Goal: Task Accomplishment & Management: Use online tool/utility

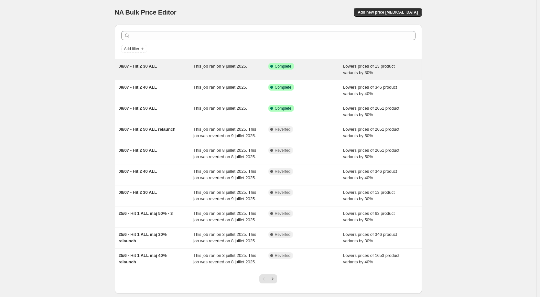
click at [142, 65] on span "08/07 - Hit 2 30 ALL" at bounding box center [138, 66] width 38 height 5
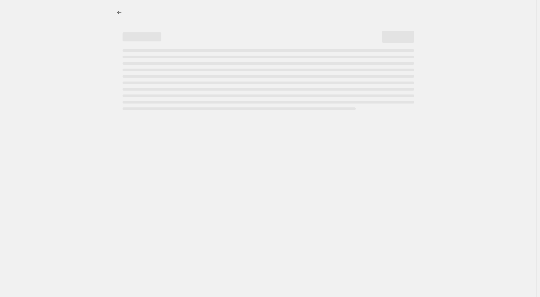
select select "percentage"
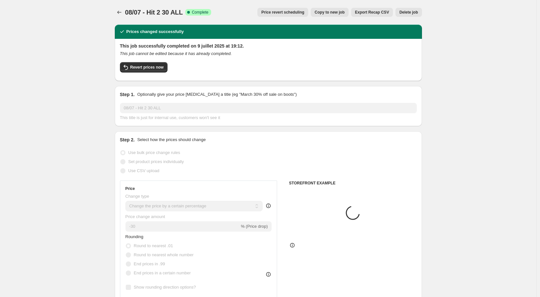
select select "collection"
